Goal: Find specific page/section: Find specific page/section

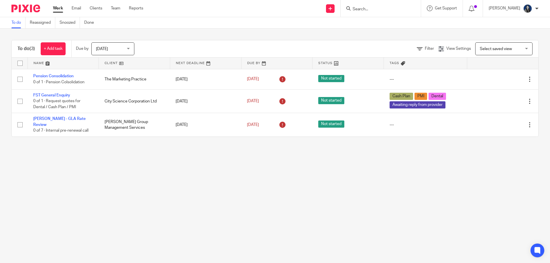
click at [385, 10] on input "Search" at bounding box center [378, 9] width 52 height 5
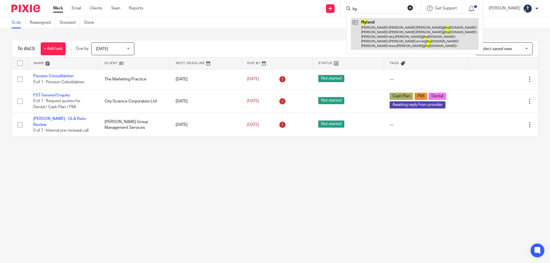
type input "hy"
click at [388, 30] on link at bounding box center [415, 34] width 128 height 32
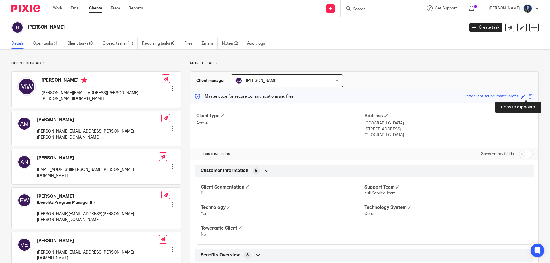
click at [528, 98] on span at bounding box center [530, 96] width 4 height 4
